Goal: Task Accomplishment & Management: Complete application form

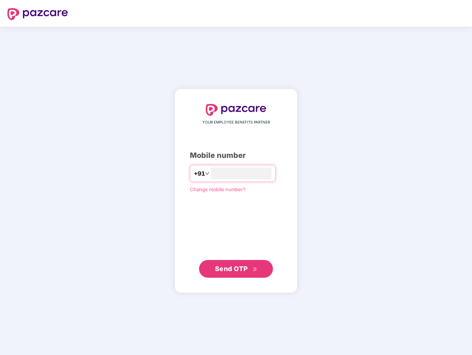
click at [236, 177] on input "number" at bounding box center [241, 173] width 61 height 12
click at [38, 14] on img at bounding box center [37, 14] width 61 height 12
click at [194, 173] on span "+91" at bounding box center [199, 173] width 11 height 9
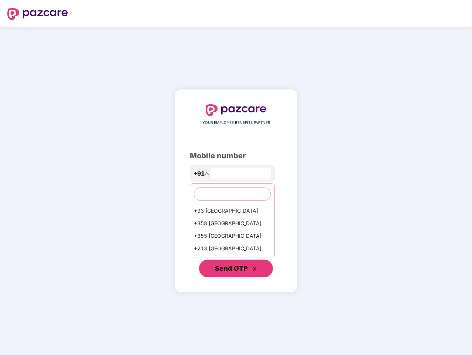
click at [236, 269] on span "Send OTP" at bounding box center [231, 268] width 33 height 8
